Goal: Task Accomplishment & Management: Manage account settings

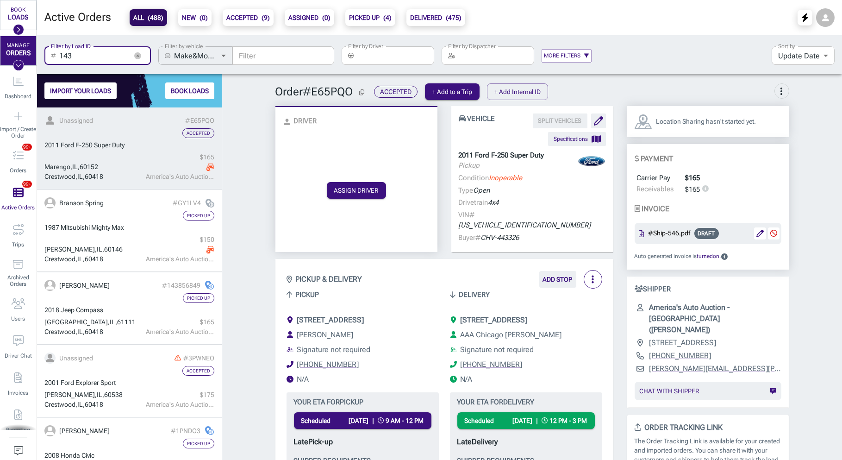
scroll to position [198, 0]
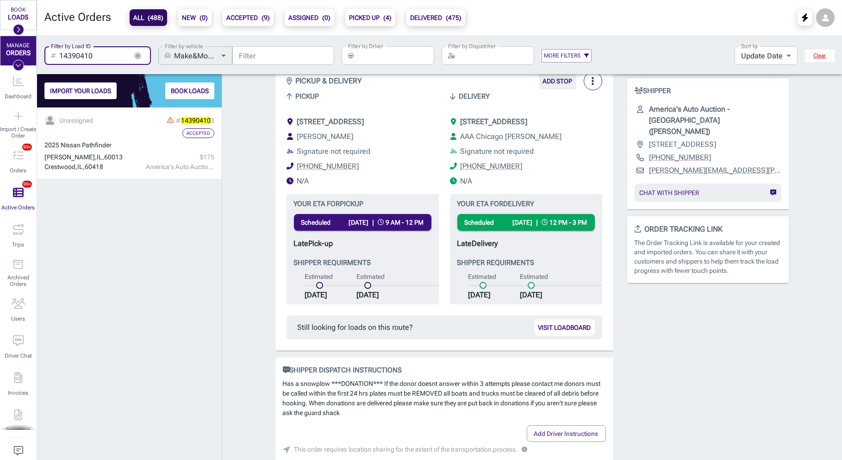
type input "14390410"
click at [144, 132] on div "Accepted" at bounding box center [129, 133] width 170 height 10
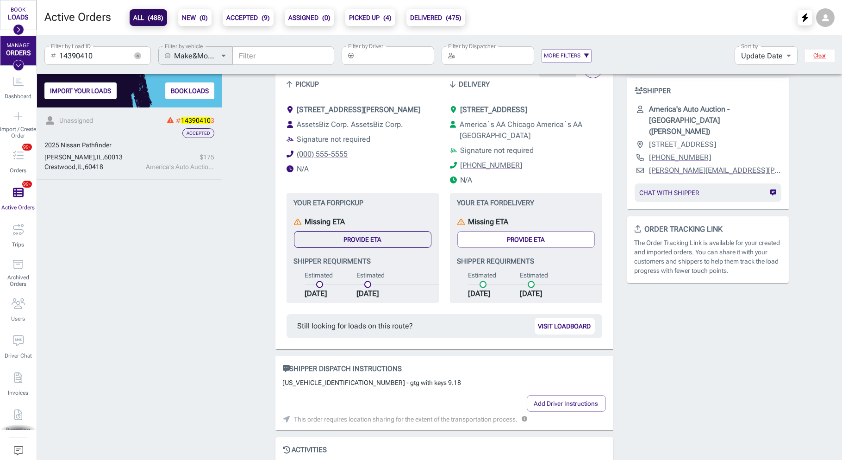
scroll to position [186, 0]
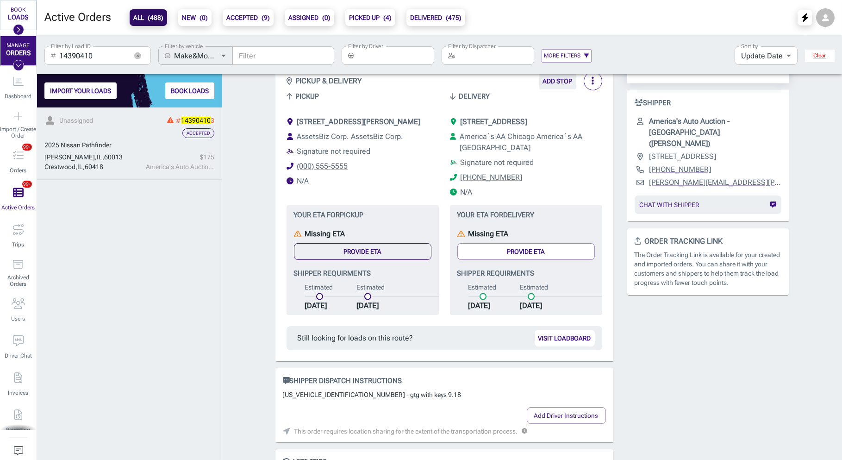
click at [374, 254] on button "Provide ETA" at bounding box center [363, 251] width 138 height 17
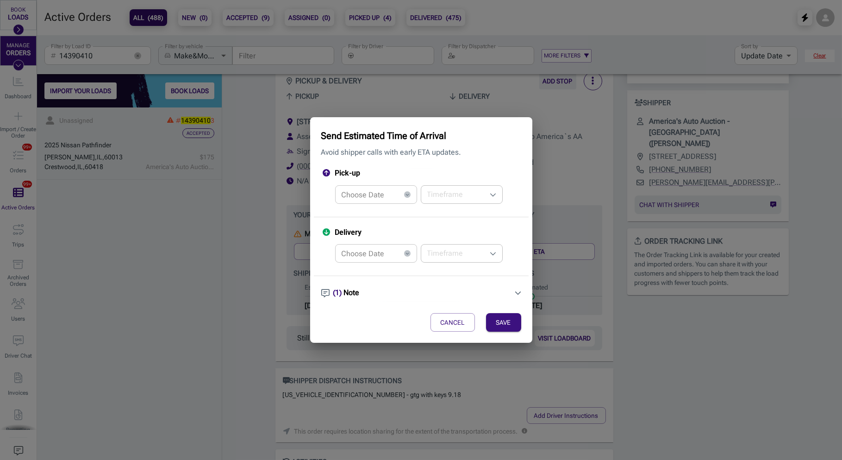
click at [407, 196] on icon at bounding box center [407, 194] width 6 height 6
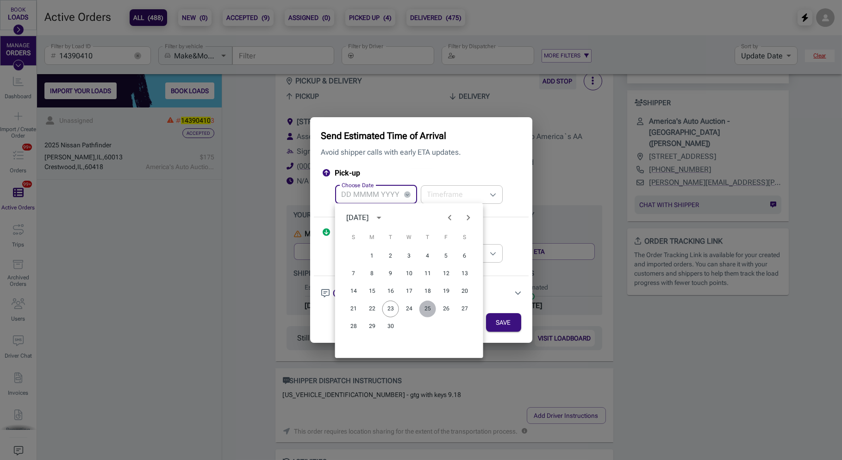
click at [426, 307] on button "25" at bounding box center [427, 308] width 17 height 17
type input "[DATE]"
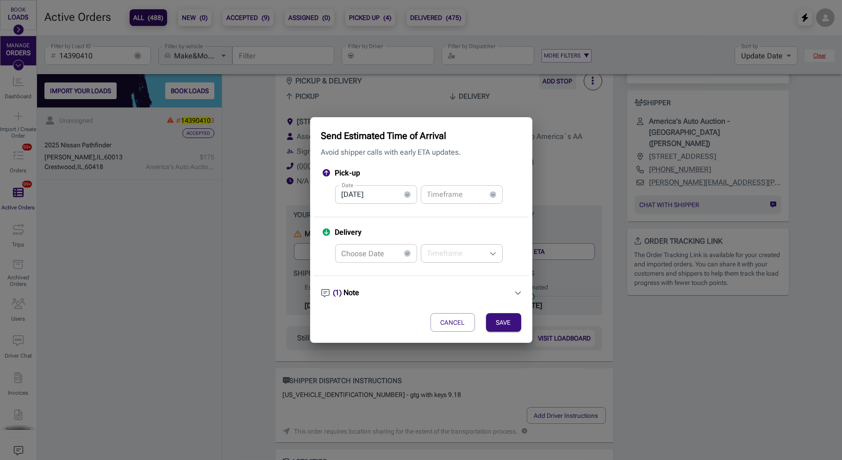
click at [447, 198] on input "text" at bounding box center [453, 194] width 65 height 19
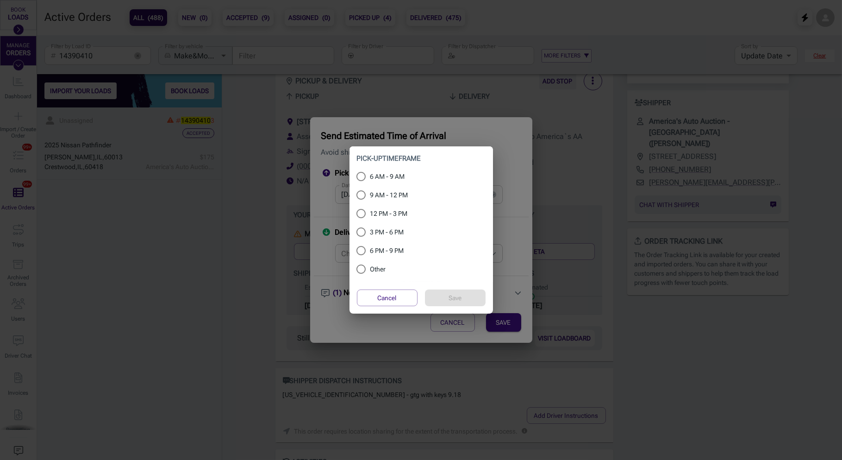
click at [389, 199] on span "9 AM - 12 PM" at bounding box center [389, 195] width 38 height 10
click at [370, 199] on input "9 AM - 12 PM" at bounding box center [361, 194] width 19 height 11
radio input "true"
click at [442, 289] on div "Cancel Save" at bounding box center [422, 297] width 144 height 31
click at [455, 294] on button "Save" at bounding box center [455, 297] width 61 height 17
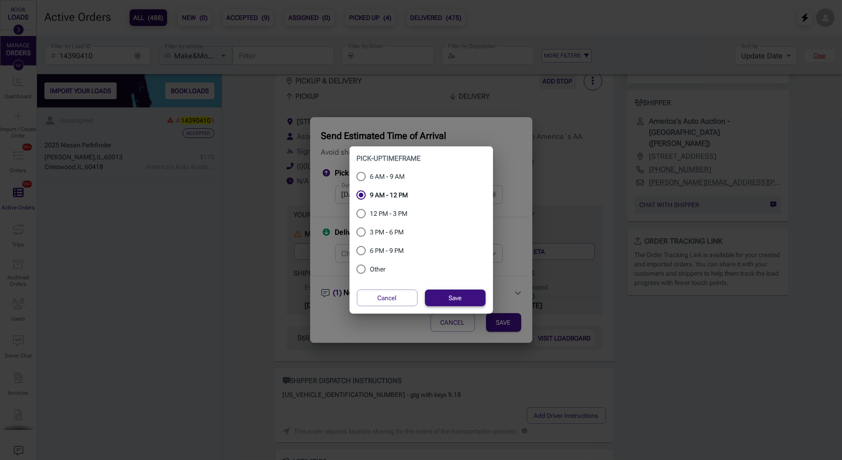
type input "9 AM - 12 PM"
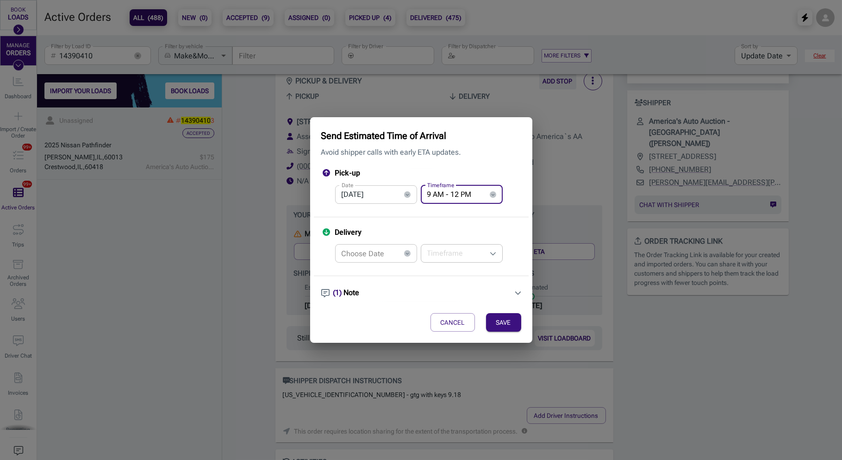
click at [364, 249] on input "Choose Date" at bounding box center [367, 253] width 65 height 19
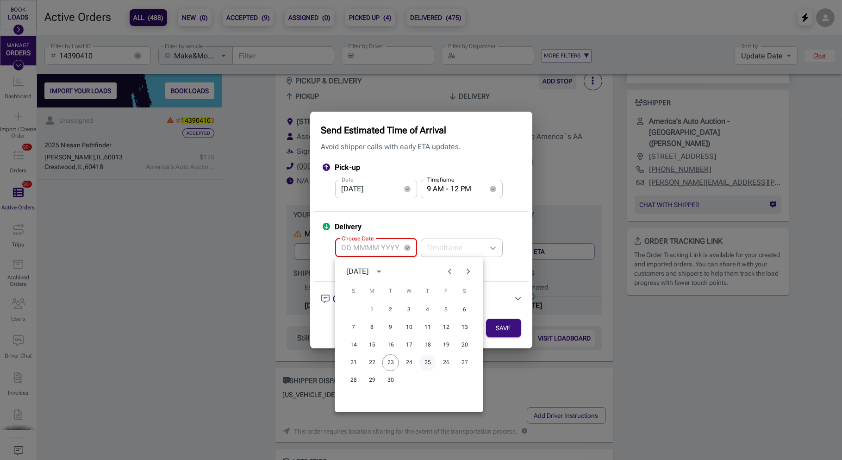
click at [429, 366] on button "25" at bounding box center [427, 362] width 17 height 17
type input "[DATE]"
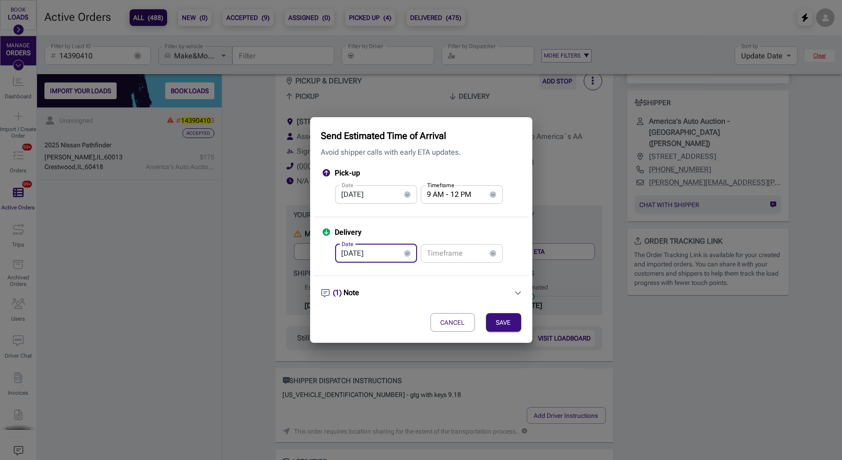
click at [447, 253] on input "text" at bounding box center [453, 253] width 65 height 19
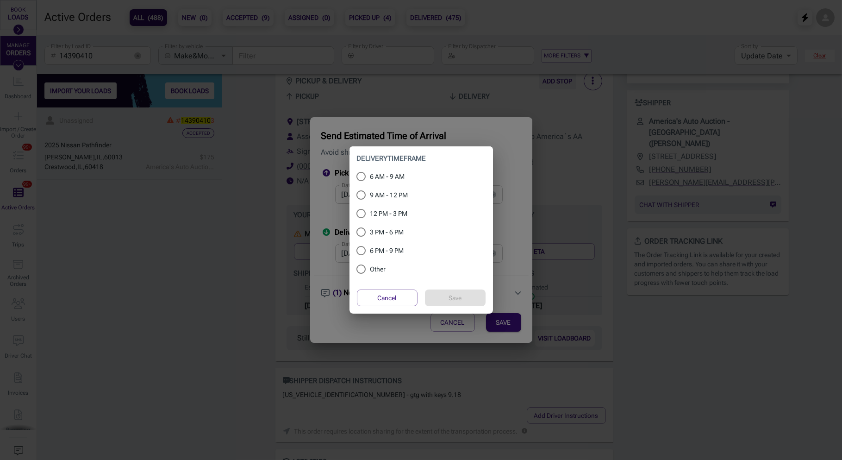
click at [385, 210] on span "12 PM - 3 PM" at bounding box center [389, 214] width 38 height 10
click at [370, 210] on input "12 PM - 3 PM" at bounding box center [361, 213] width 19 height 11
radio input "true"
click at [455, 300] on button "Save" at bounding box center [455, 297] width 61 height 17
type input "12 PM - 3 PM"
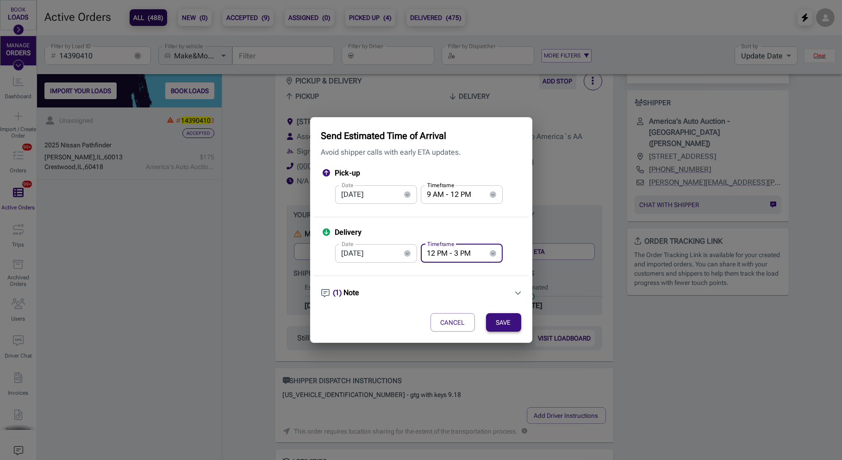
click at [499, 322] on button "SAVE" at bounding box center [503, 322] width 35 height 19
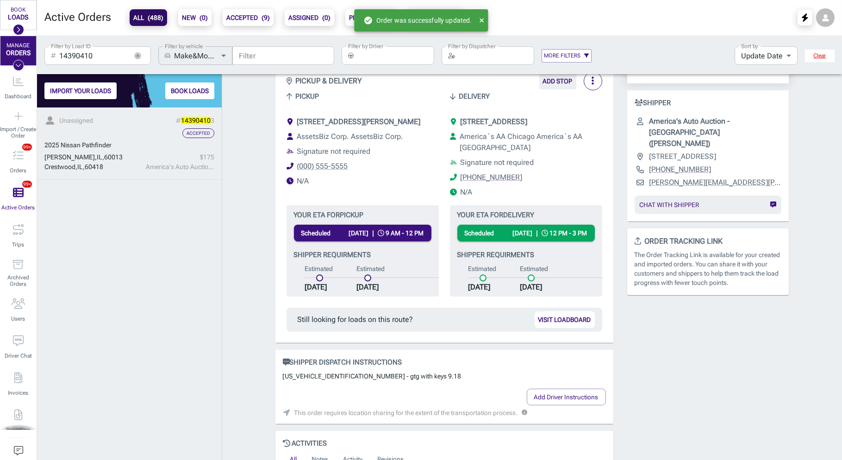
click at [137, 56] on icon "button" at bounding box center [137, 55] width 7 height 7
click at [93, 55] on input "Filter by Load ID" at bounding box center [106, 55] width 92 height 19
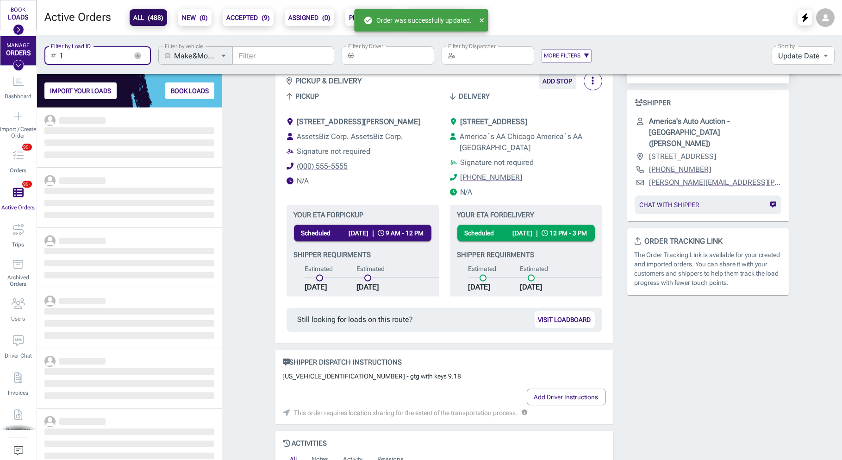
scroll to position [352, 184]
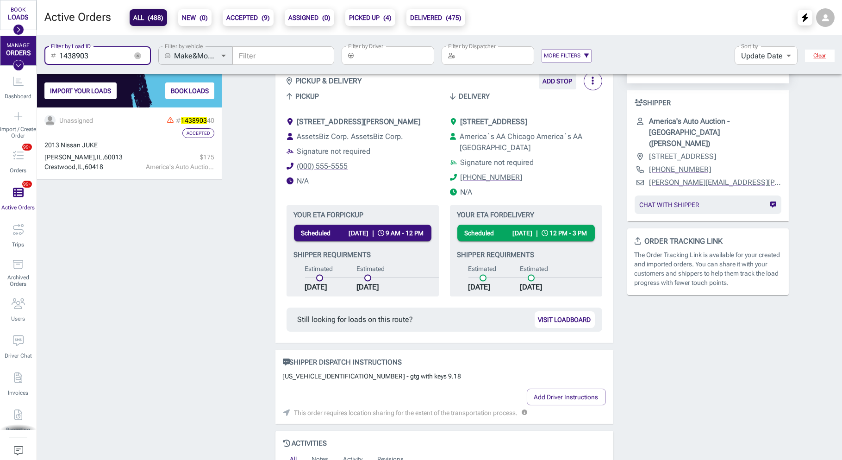
scroll to position [352, 184]
type input "1438903"
click at [127, 133] on div "Accepted" at bounding box center [129, 133] width 170 height 10
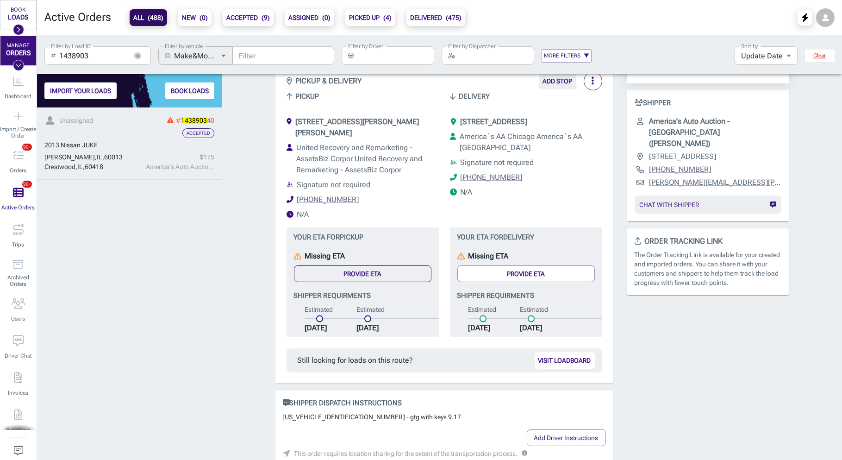
click at [377, 265] on button "Provide ETA" at bounding box center [363, 273] width 138 height 17
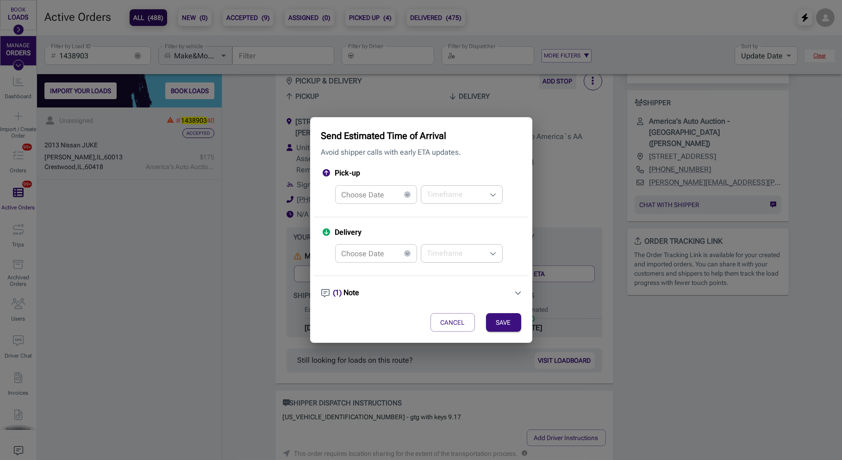
click at [407, 194] on icon at bounding box center [407, 194] width 6 height 6
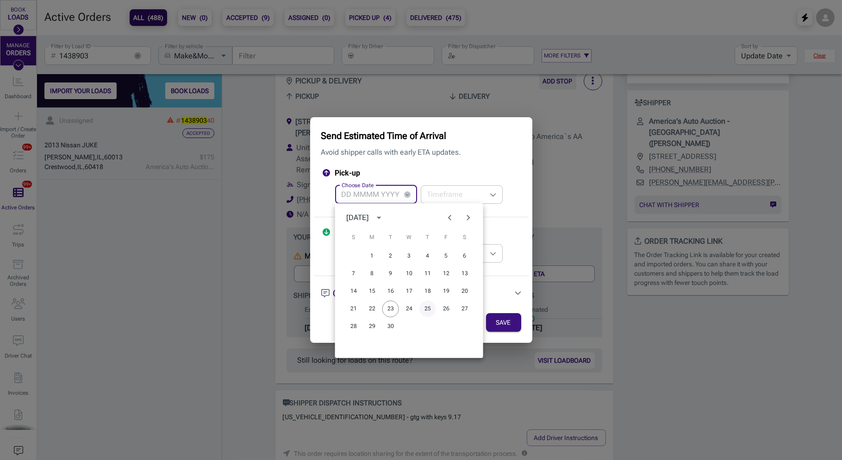
click at [426, 309] on button "25" at bounding box center [427, 308] width 17 height 17
type input "[DATE]"
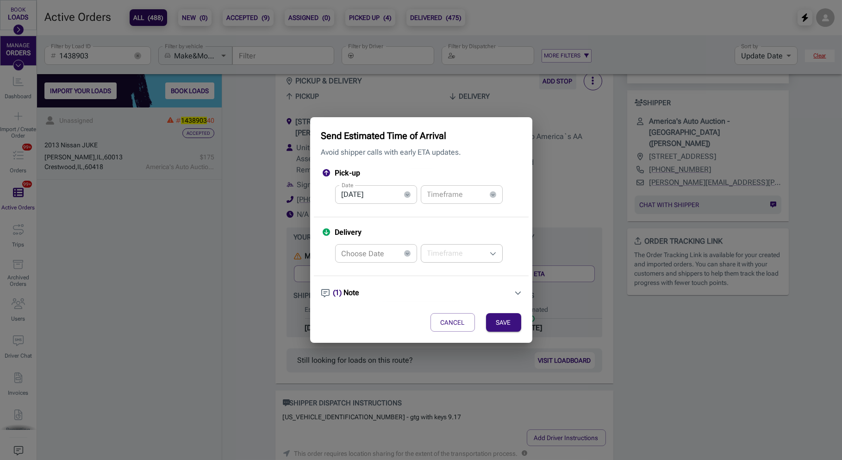
click at [456, 195] on input "text" at bounding box center [453, 194] width 65 height 19
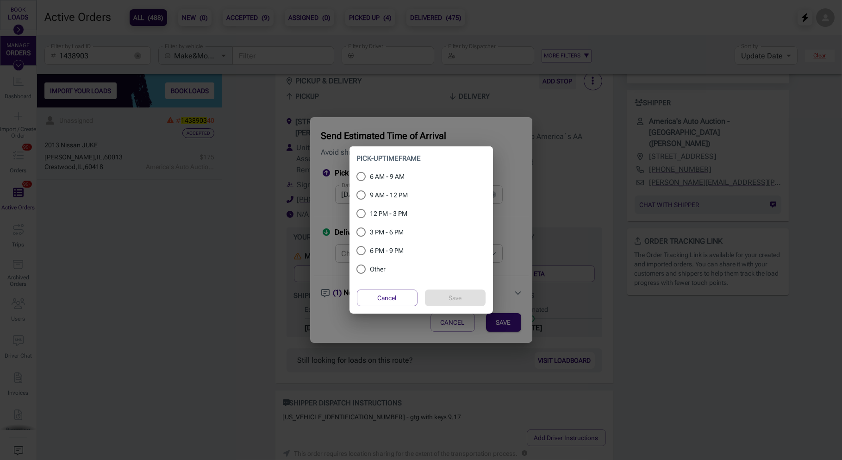
click at [385, 196] on span "9 AM - 12 PM" at bounding box center [389, 195] width 38 height 10
click at [370, 196] on input "9 AM - 12 PM" at bounding box center [361, 194] width 19 height 11
radio input "true"
click at [461, 302] on button "Save" at bounding box center [455, 297] width 61 height 17
type input "9 AM - 12 PM"
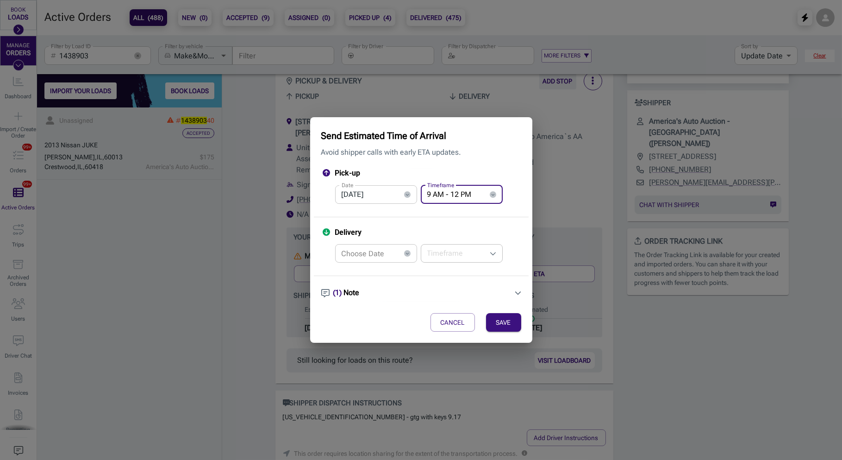
click at [409, 256] on icon at bounding box center [407, 253] width 6 height 6
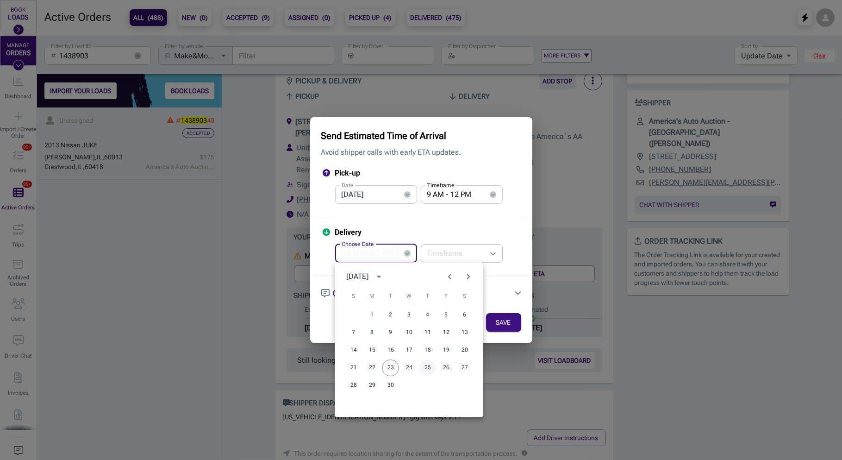
click at [425, 365] on button "25" at bounding box center [427, 367] width 17 height 17
type input "[DATE]"
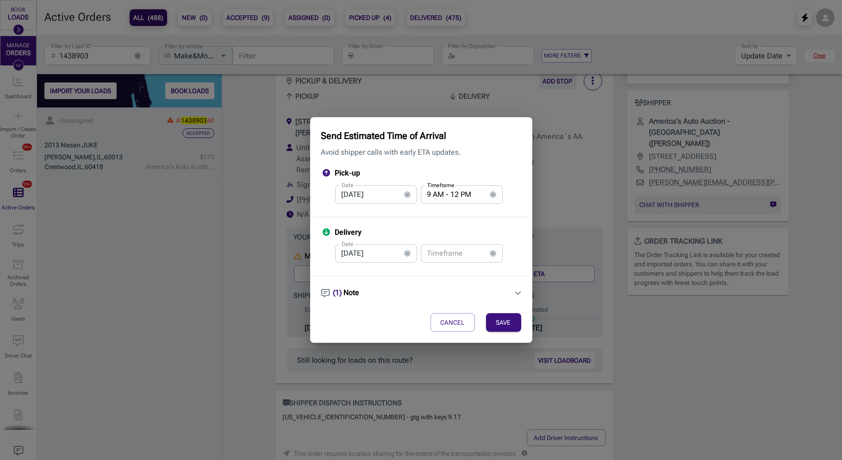
click at [442, 256] on input "text" at bounding box center [453, 253] width 65 height 19
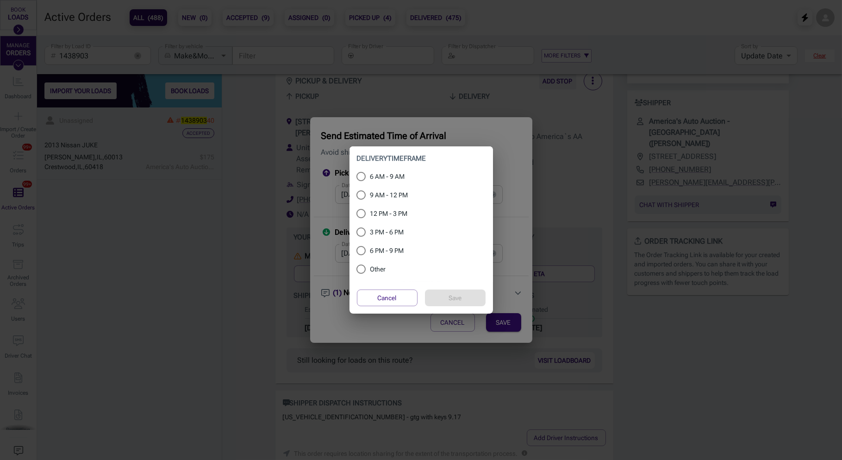
click at [392, 217] on span "12 PM - 3 PM" at bounding box center [389, 214] width 38 height 10
click at [370, 217] on input "12 PM - 3 PM" at bounding box center [361, 213] width 19 height 11
radio input "true"
drag, startPoint x: 447, startPoint y: 300, endPoint x: 455, endPoint y: 302, distance: 8.2
click at [447, 299] on button "Save" at bounding box center [455, 297] width 61 height 17
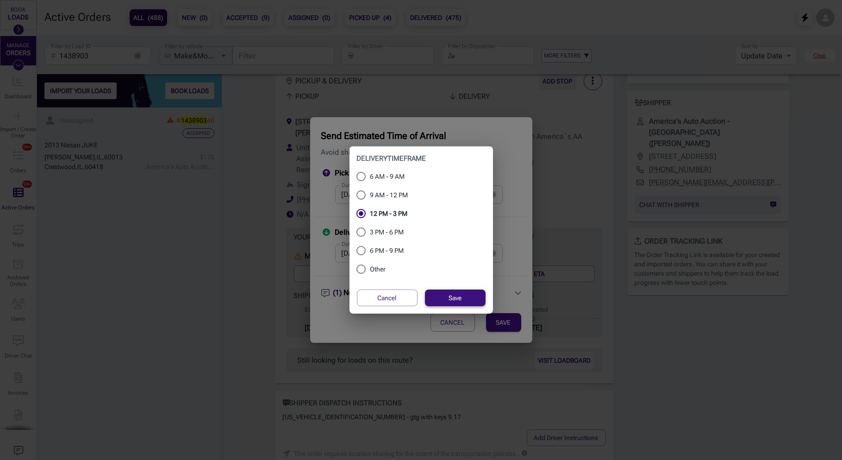
type input "12 PM - 3 PM"
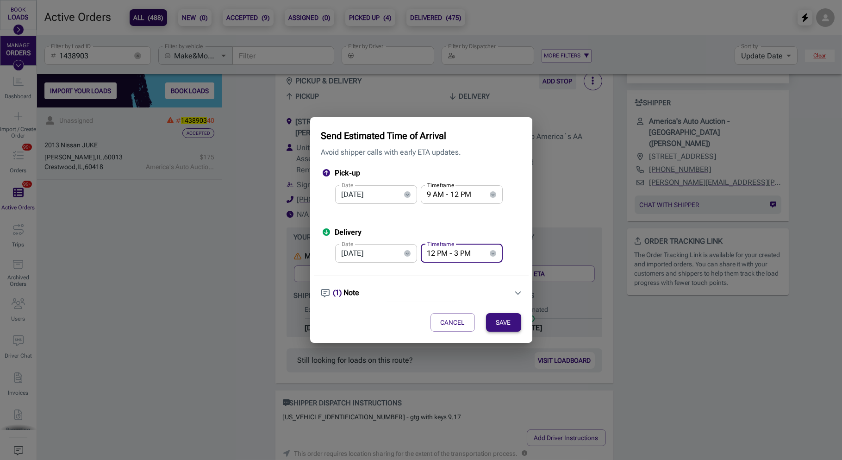
click at [508, 321] on button "SAVE" at bounding box center [503, 322] width 35 height 19
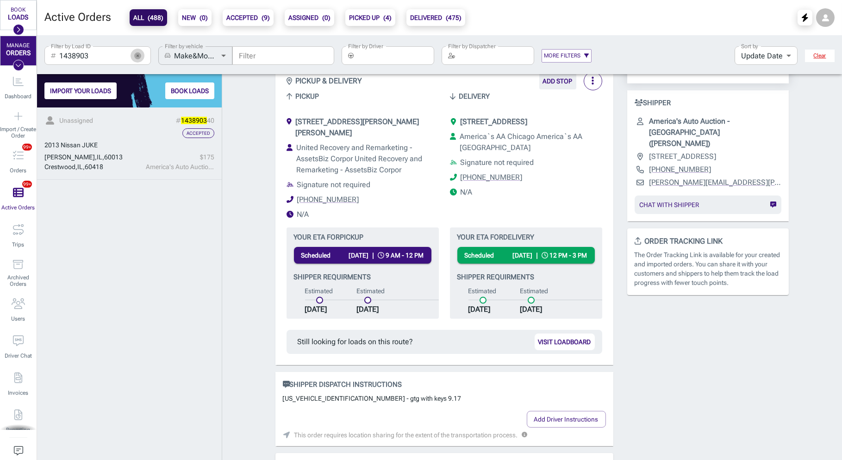
drag, startPoint x: 135, startPoint y: 58, endPoint x: 65, endPoint y: 0, distance: 90.5
click at [135, 57] on icon "button" at bounding box center [137, 55] width 7 height 7
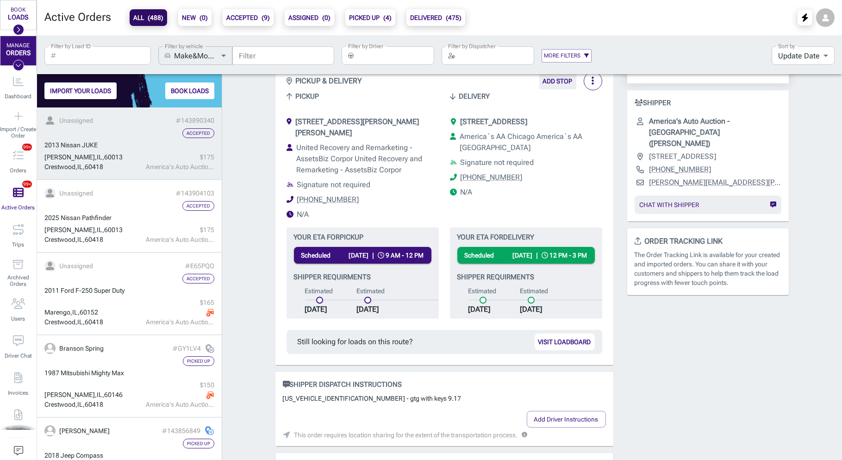
scroll to position [352, 184]
